Goal: Transaction & Acquisition: Purchase product/service

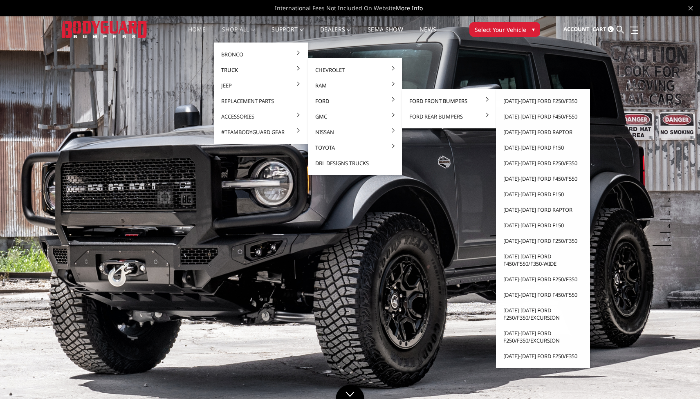
click at [427, 101] on link "Ford Front Bumpers" at bounding box center [448, 101] width 87 height 16
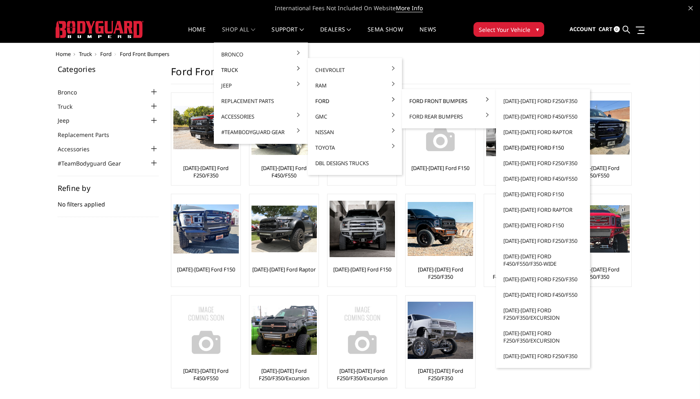
click at [529, 145] on link "[DATE]-[DATE] Ford F150" at bounding box center [542, 148] width 87 height 16
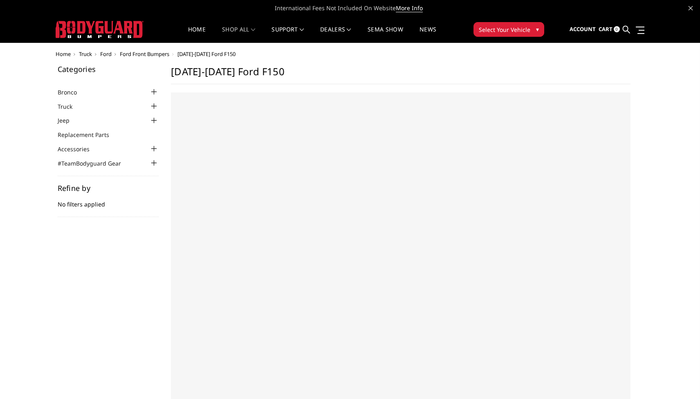
select select "US"
